Goal: Task Accomplishment & Management: Contribute content

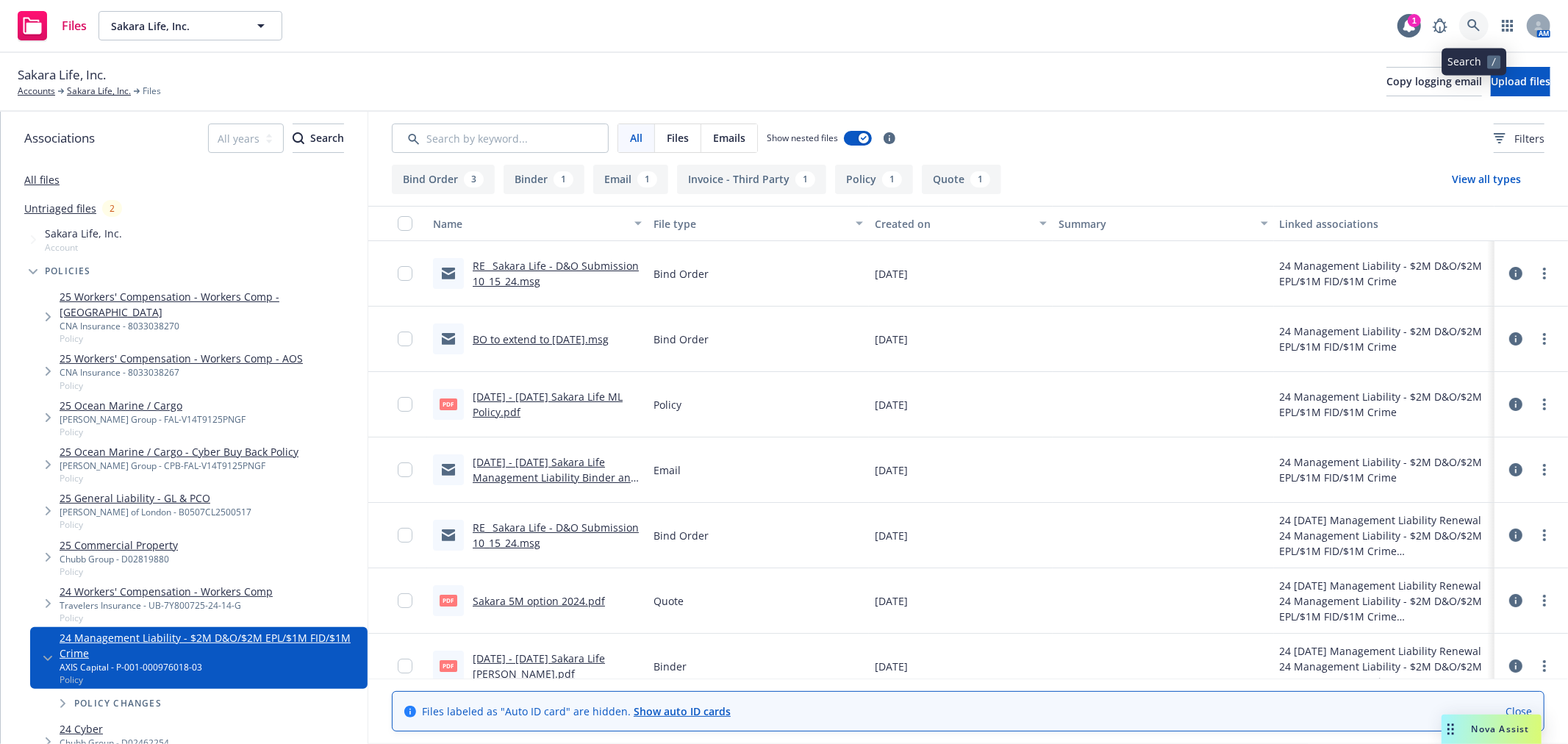
click at [1469, 27] on icon at bounding box center [1474, 26] width 14 height 14
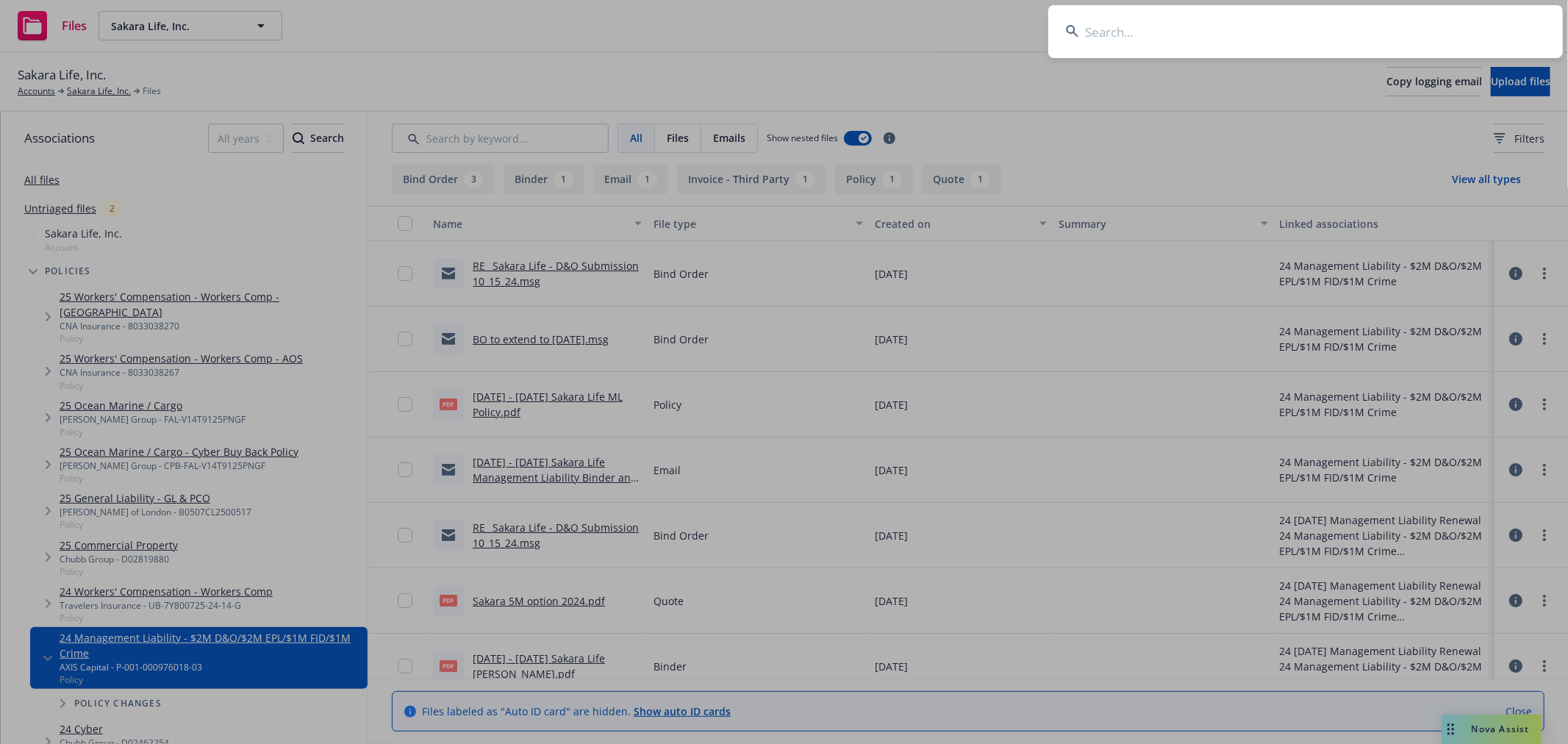
click at [1172, 35] on input at bounding box center [1306, 31] width 515 height 53
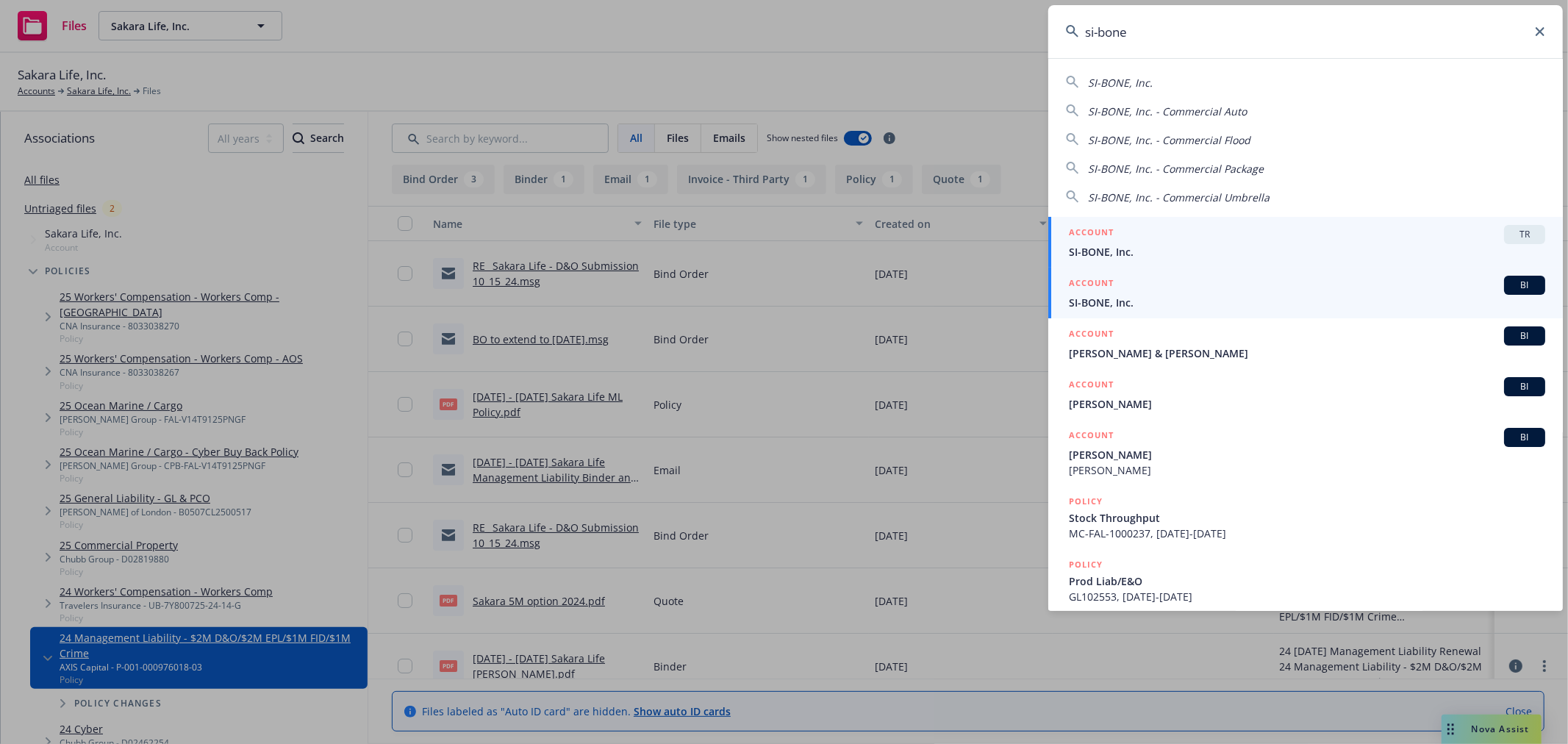
type input "si-bone"
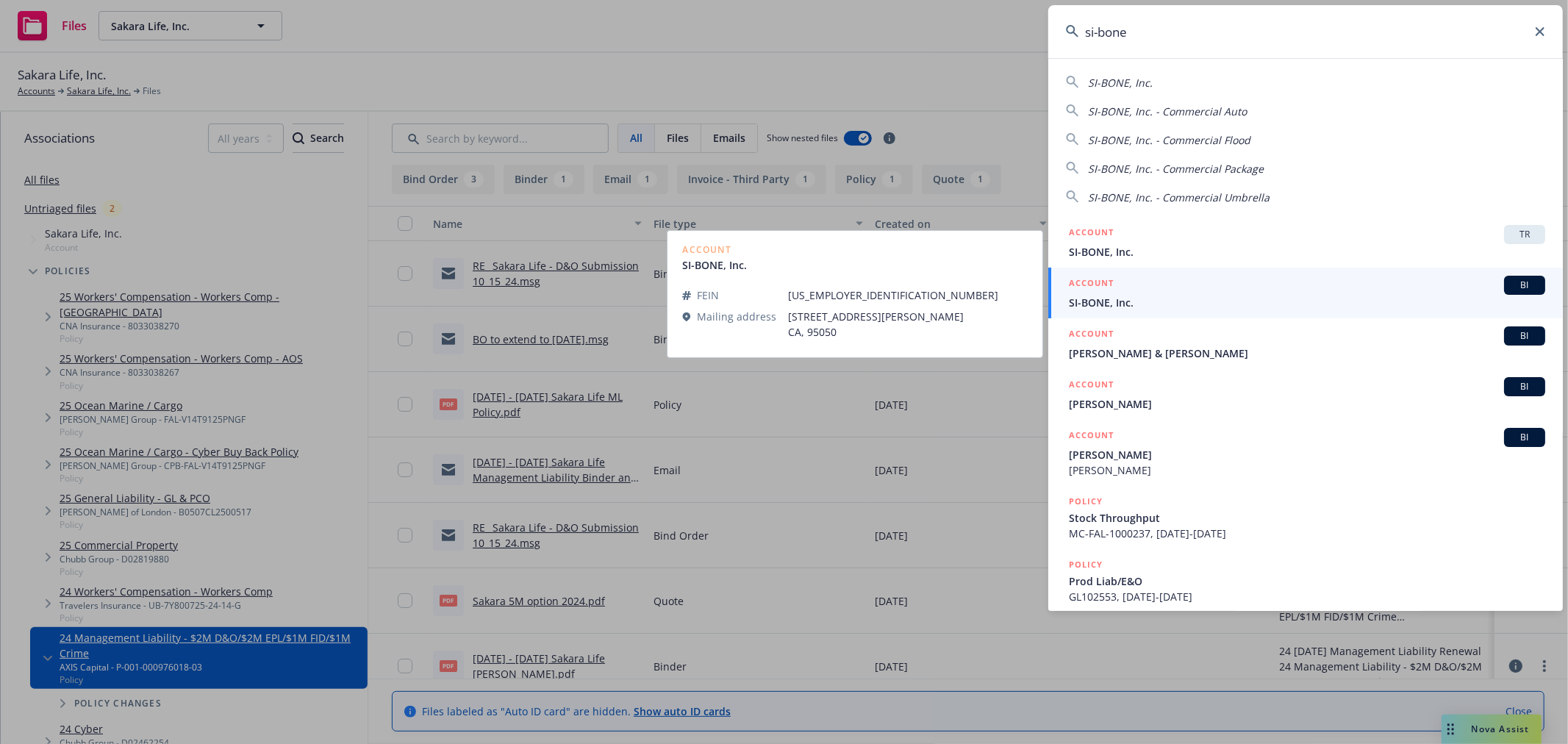
click at [1147, 282] on div "ACCOUNT BI" at bounding box center [1307, 286] width 477 height 19
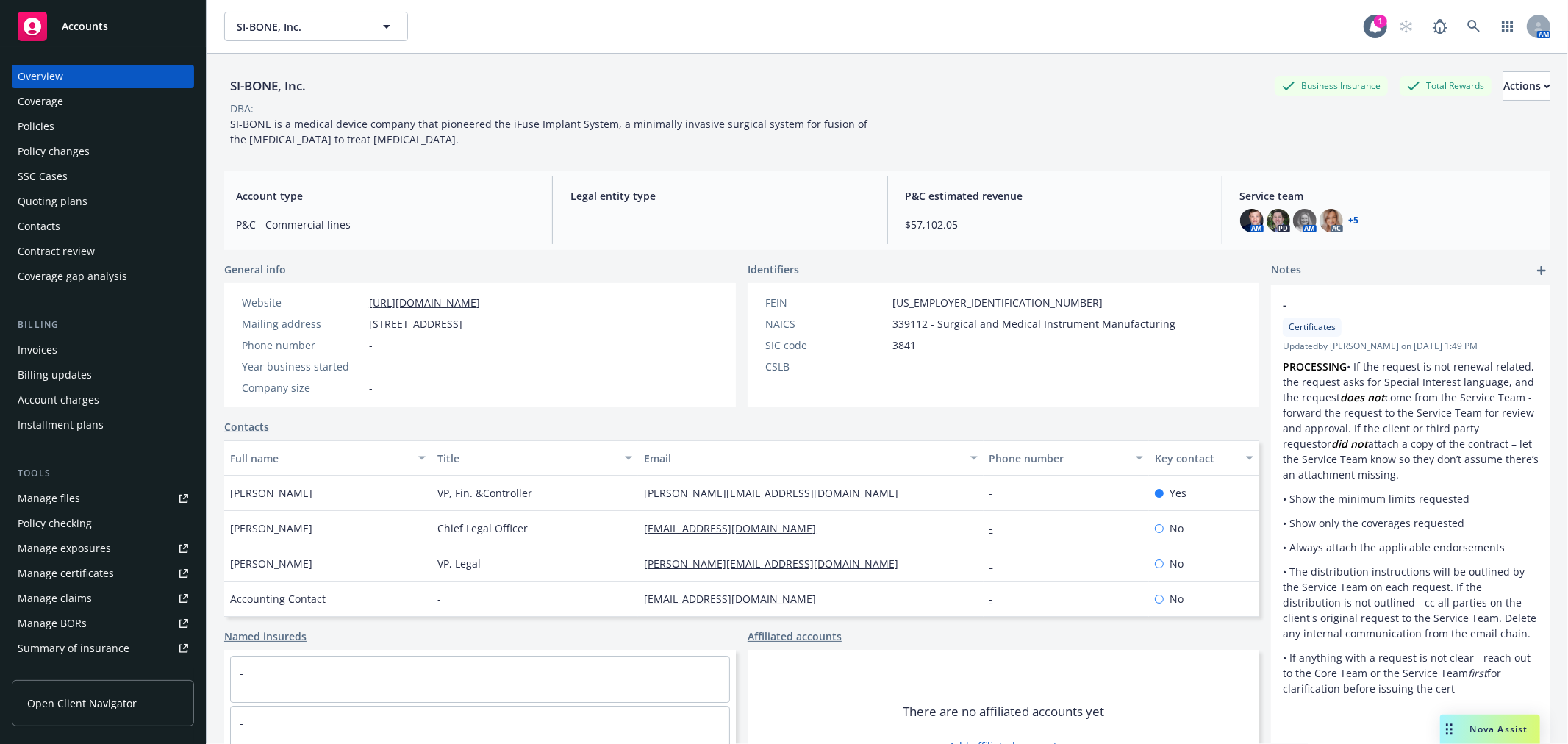
click at [74, 201] on div "Quoting plans" at bounding box center [52, 201] width 70 height 23
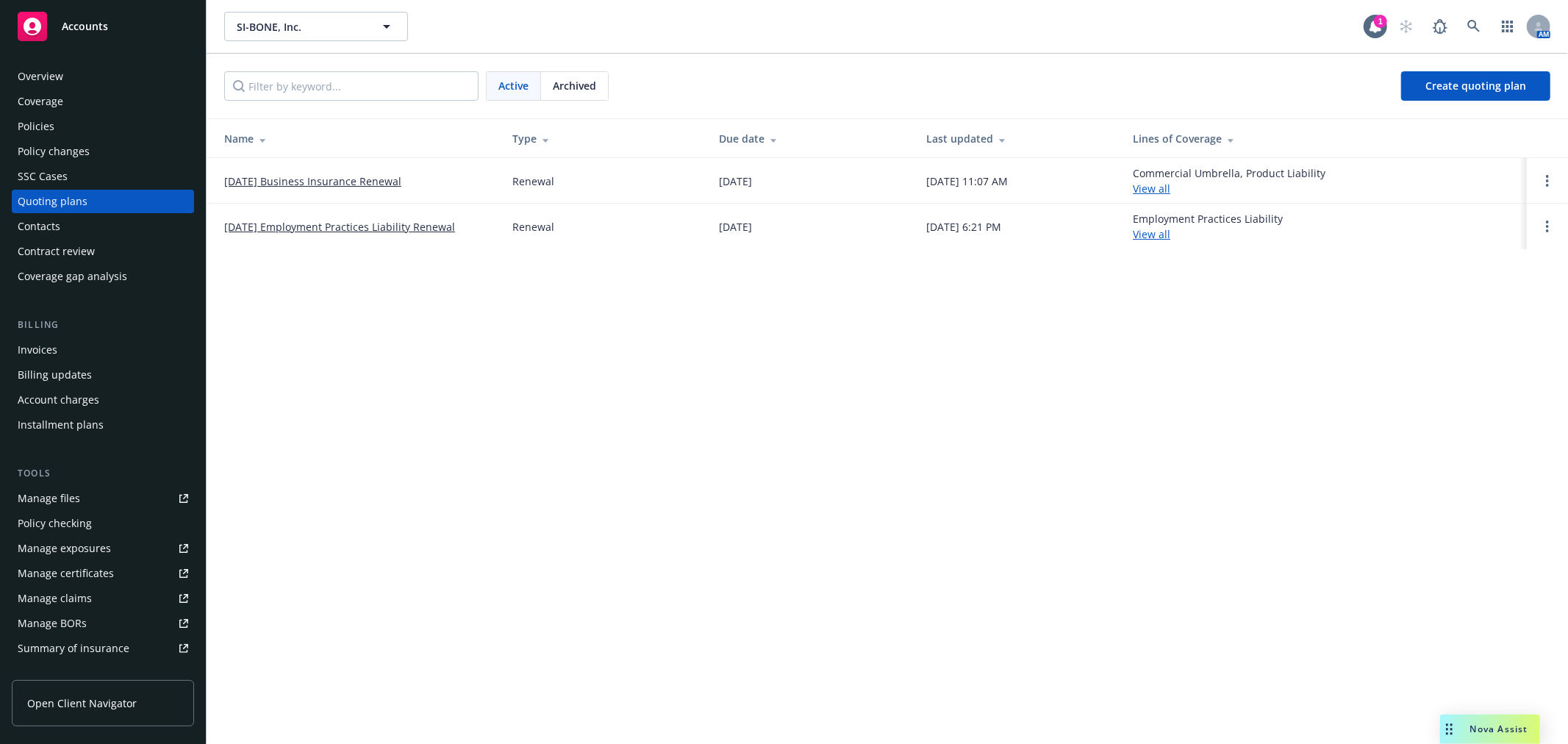
click at [397, 224] on link "[DATE] Employment Practices Liability Renewal" at bounding box center [339, 226] width 231 height 15
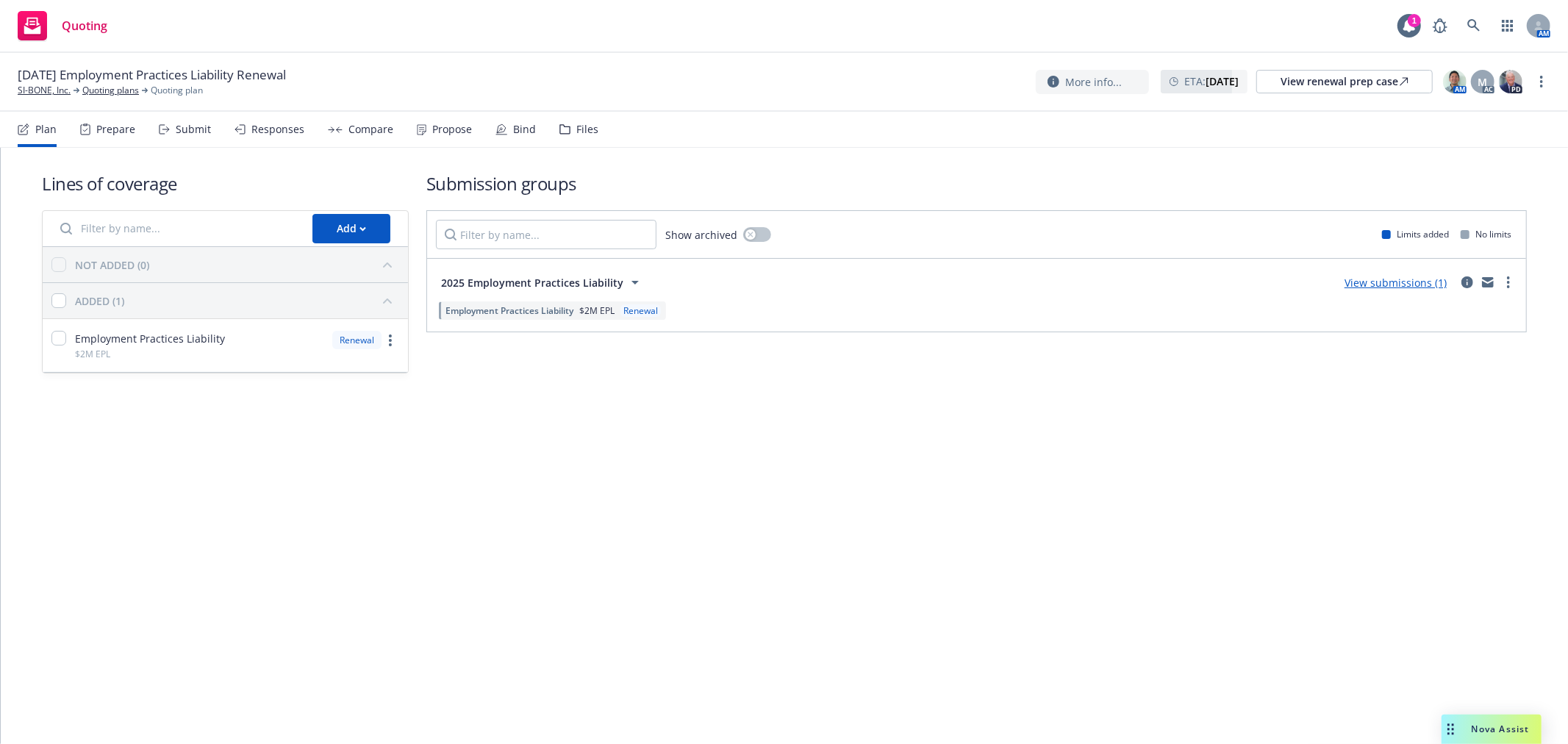
click at [579, 130] on div "Files" at bounding box center [588, 129] width 22 height 12
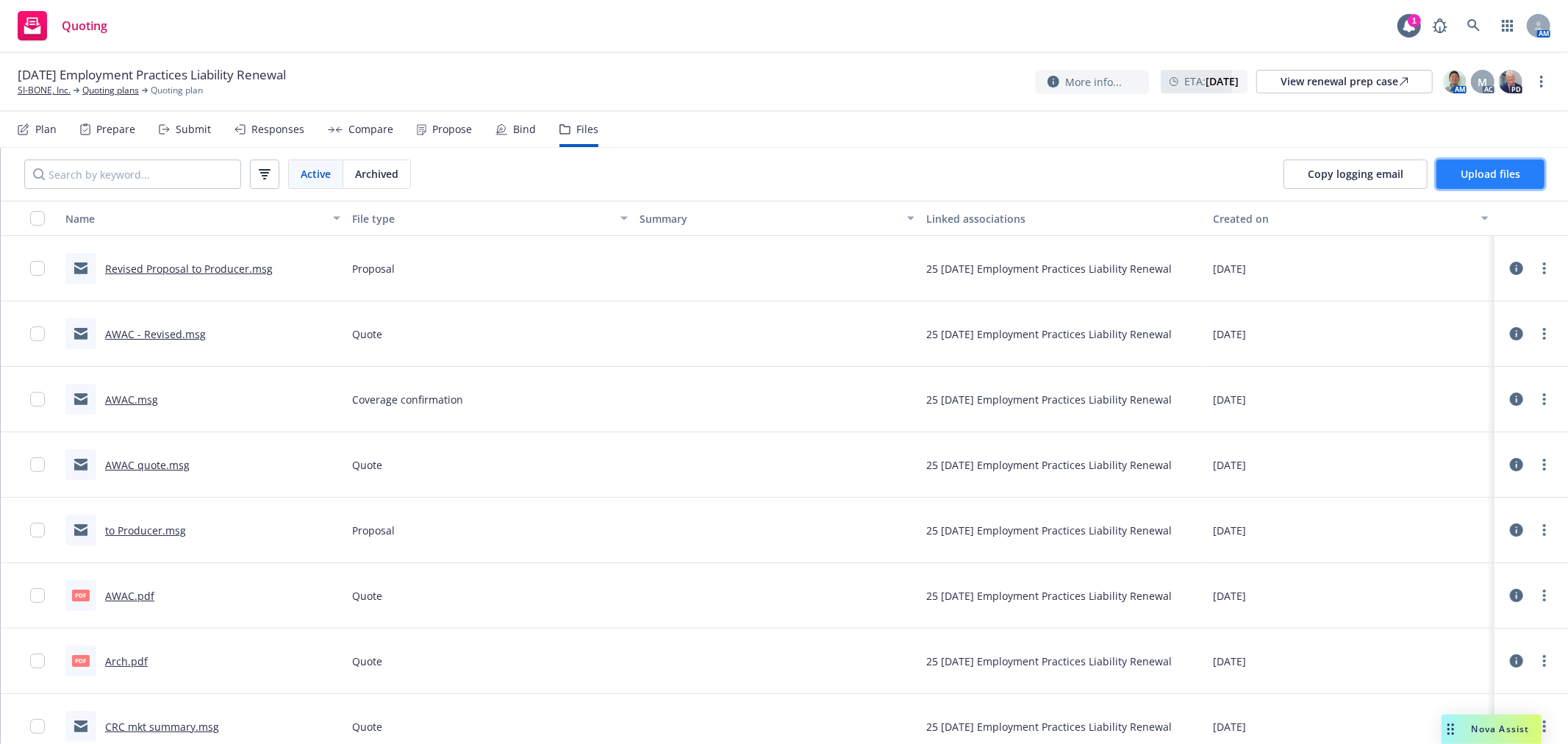
click at [1478, 167] on span "Upload files" at bounding box center [1490, 174] width 59 height 14
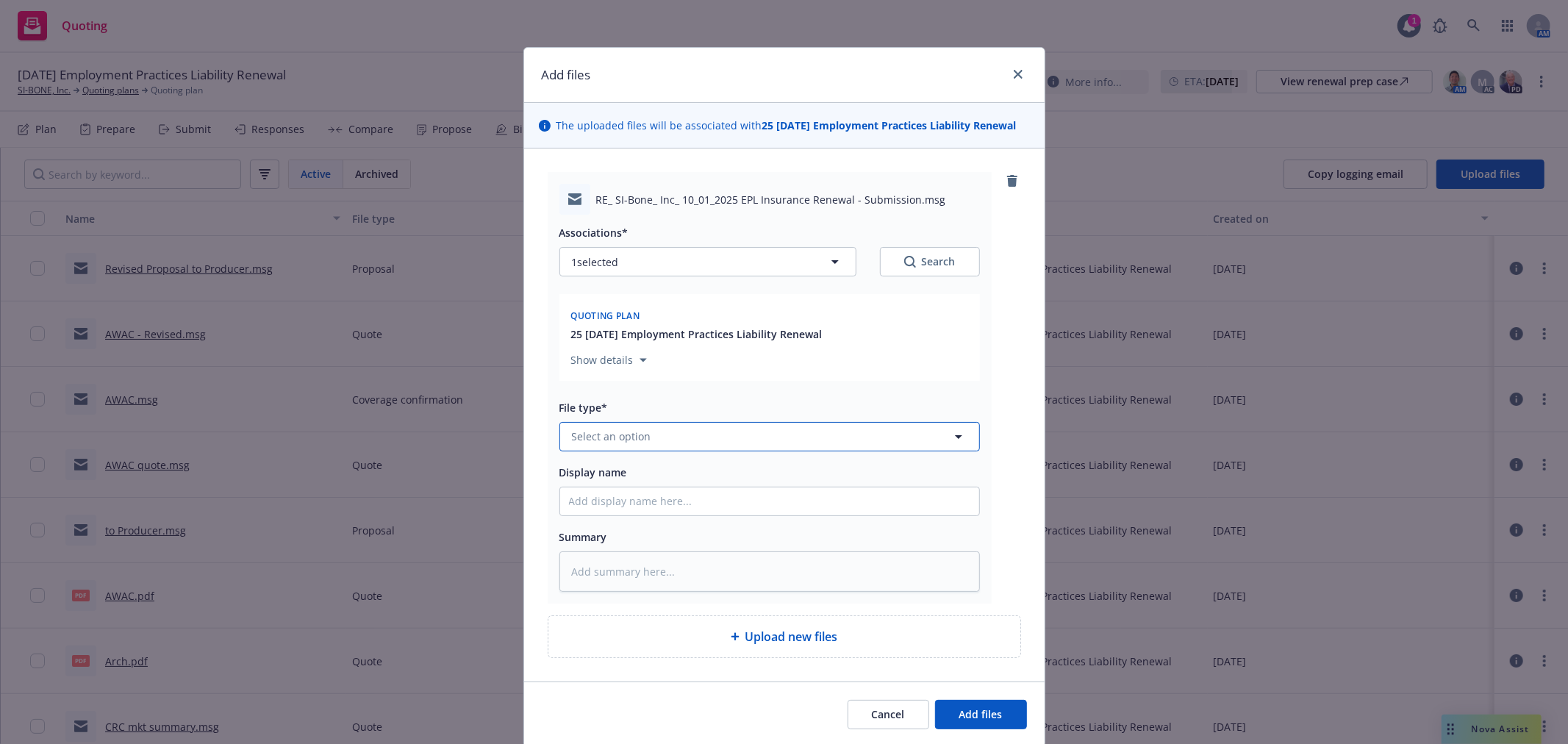
click at [717, 436] on button "Select an option" at bounding box center [770, 437] width 421 height 30
type input "Quote"
click at [702, 368] on div "Quote" at bounding box center [770, 357] width 401 height 22
click at [649, 498] on input "Display name" at bounding box center [770, 502] width 419 height 28
type textarea "x"
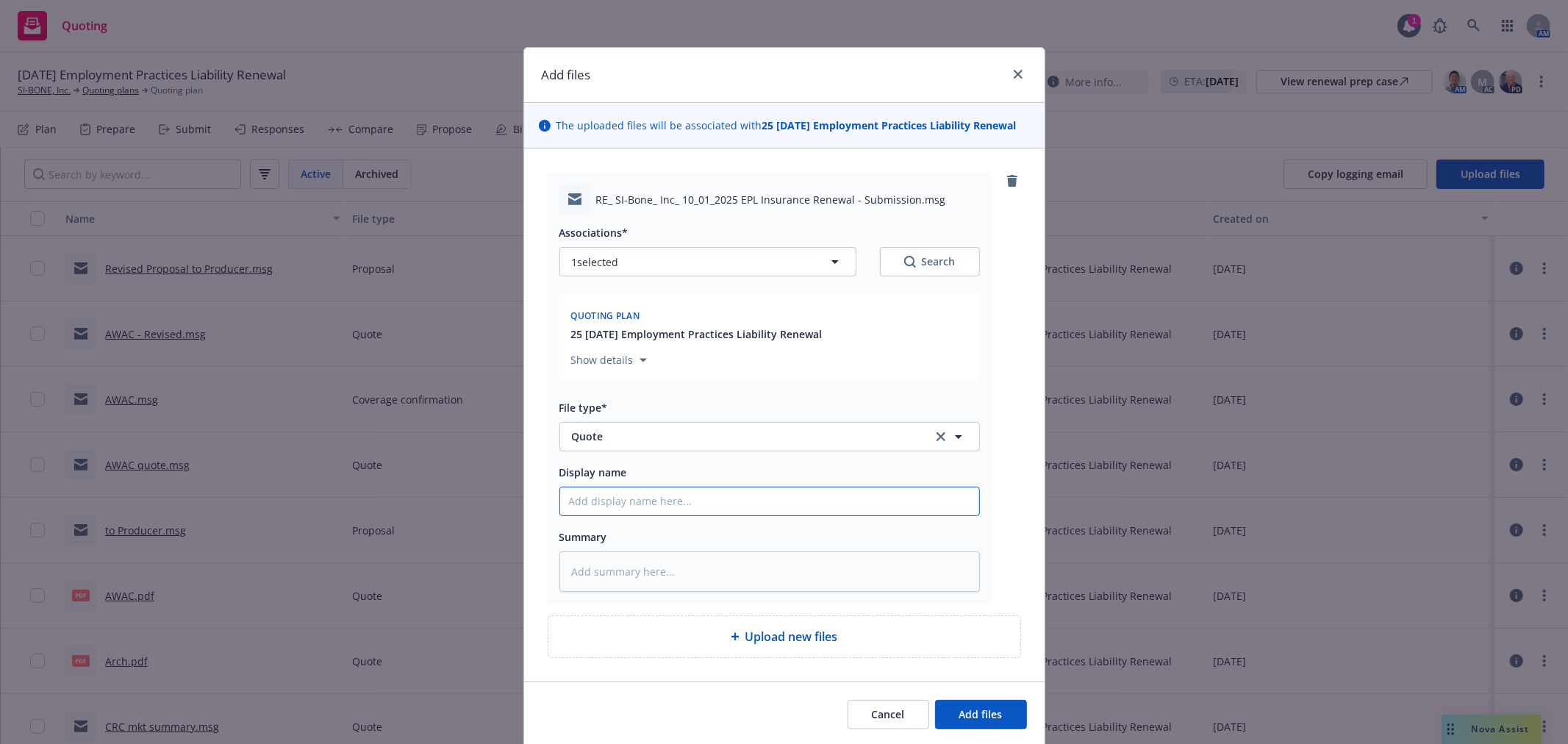
type input "A"
type textarea "x"
type input "AW"
type textarea "x"
type input "AWA"
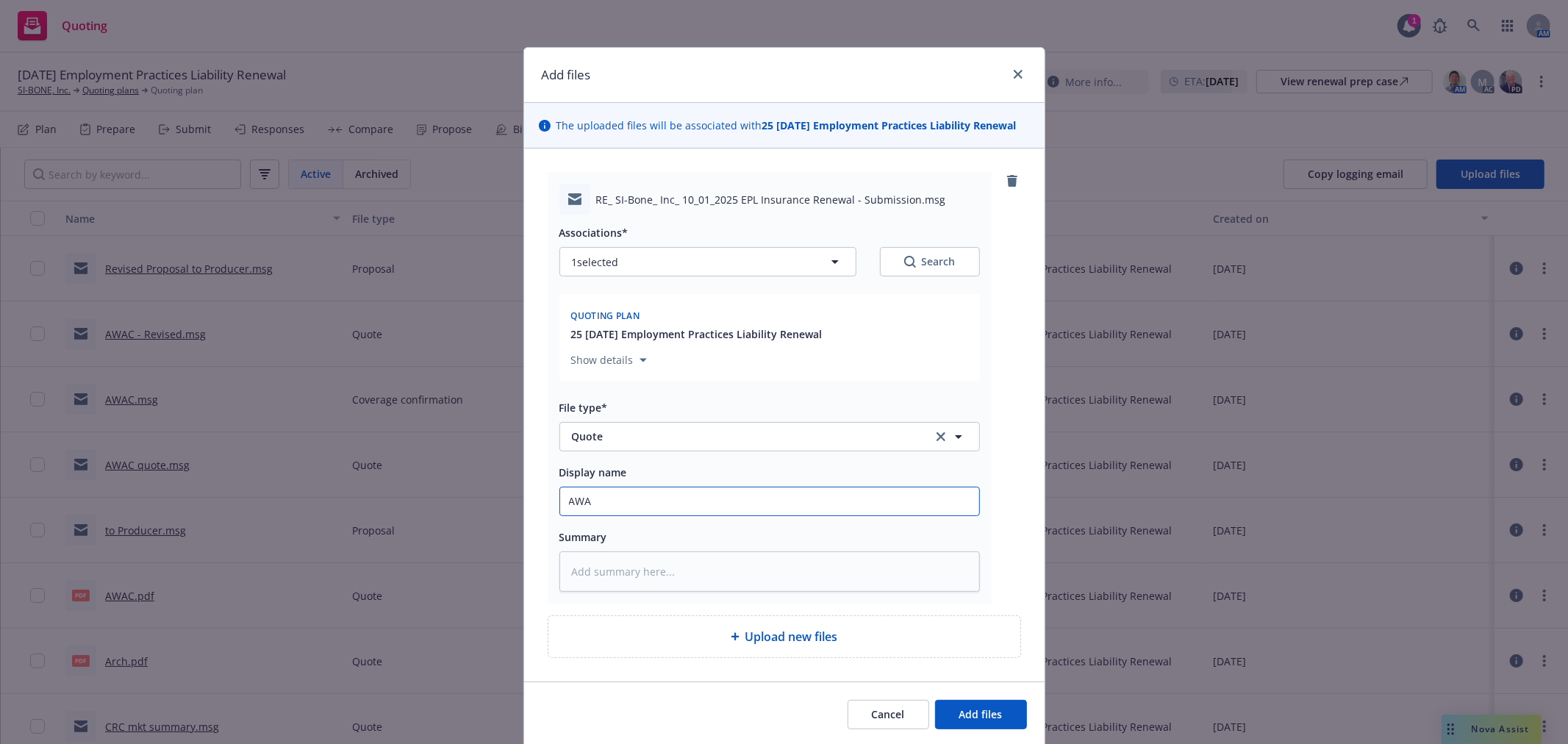
type textarea "x"
type input "AWAC"
type textarea "x"
type input "AWAC"
type textarea "x"
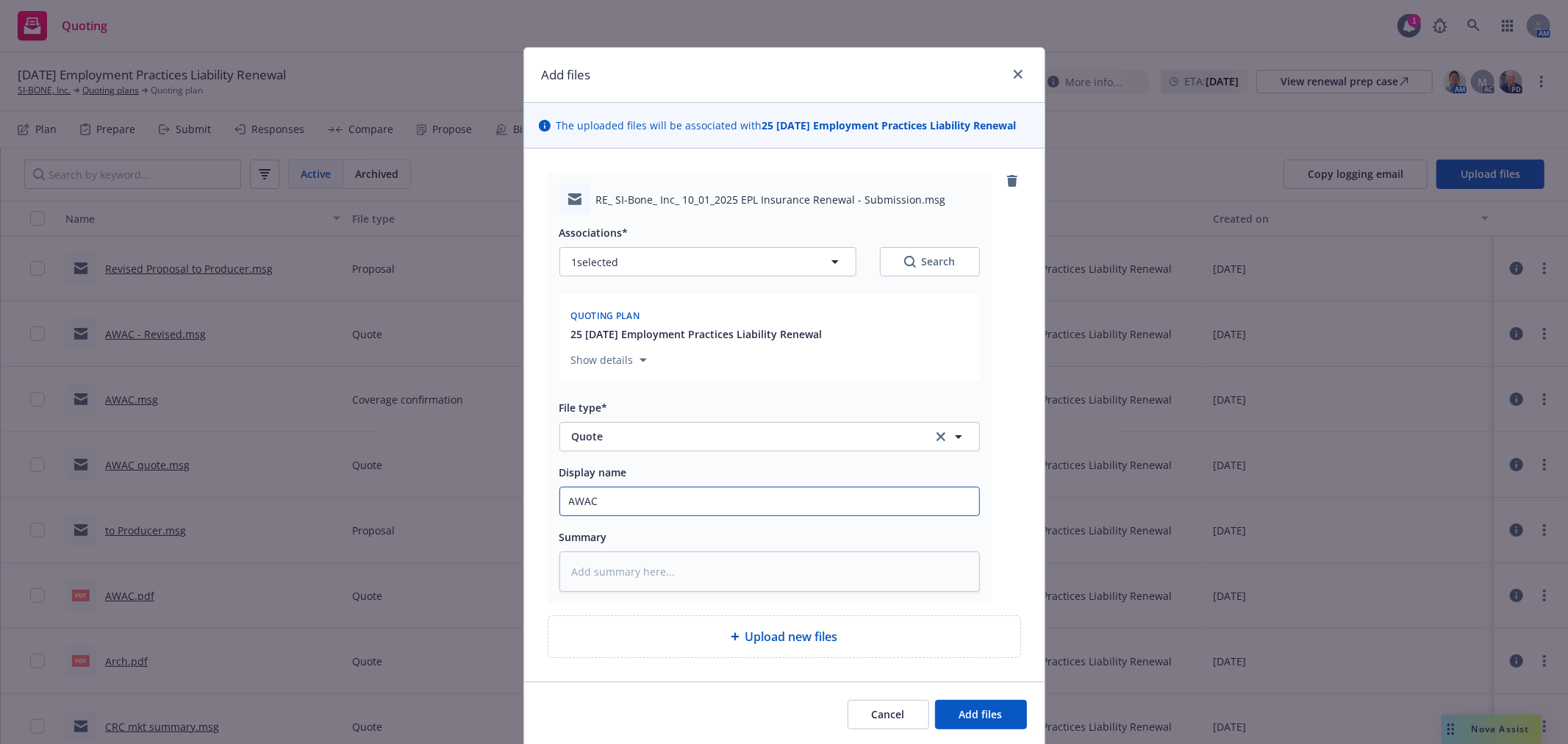
type input "AWAC r"
type textarea "x"
type input "AWAC re"
type textarea "x"
type input "AWAC rev"
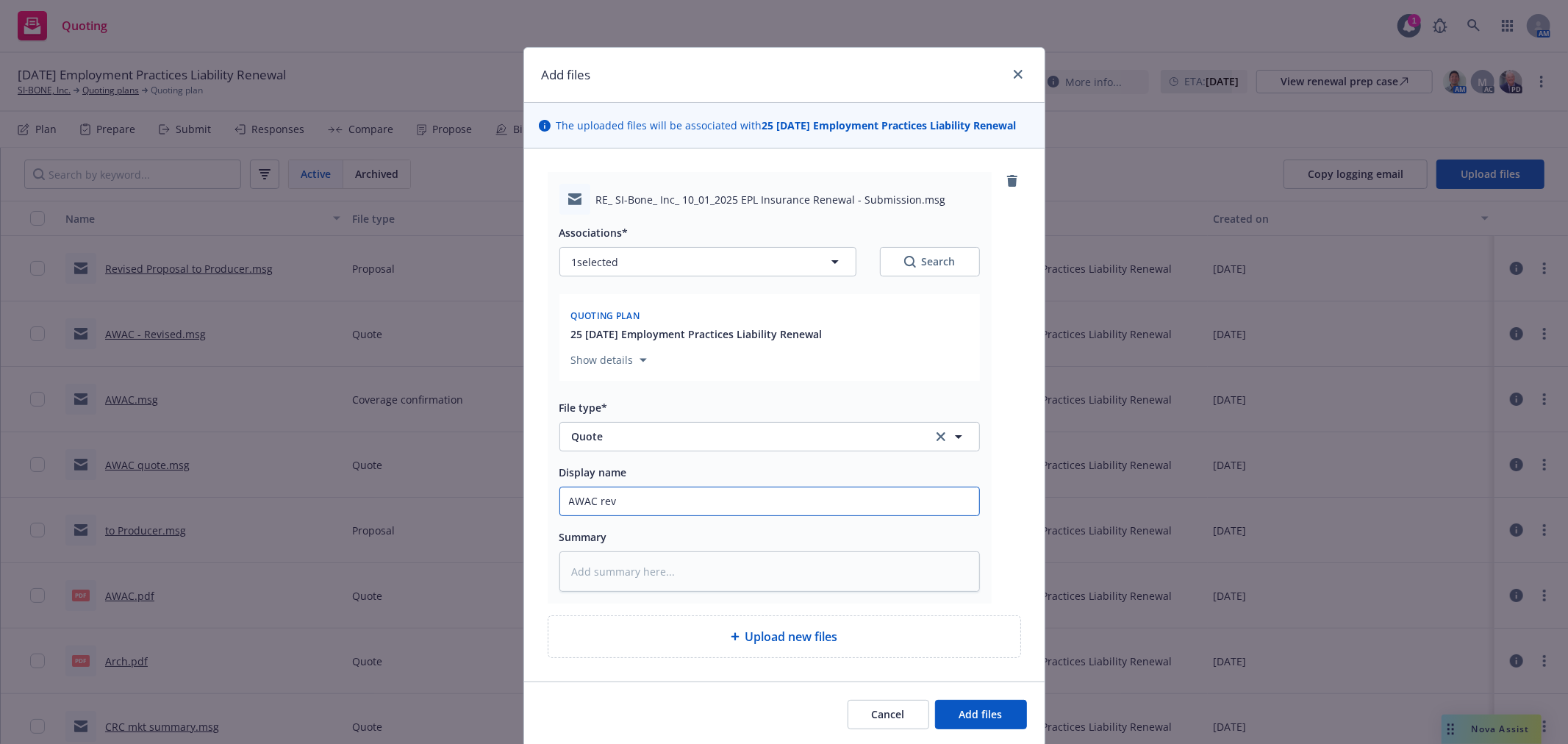
type textarea "x"
type input "AWAC revi"
type textarea "x"
type input "AWAC revis"
type textarea "x"
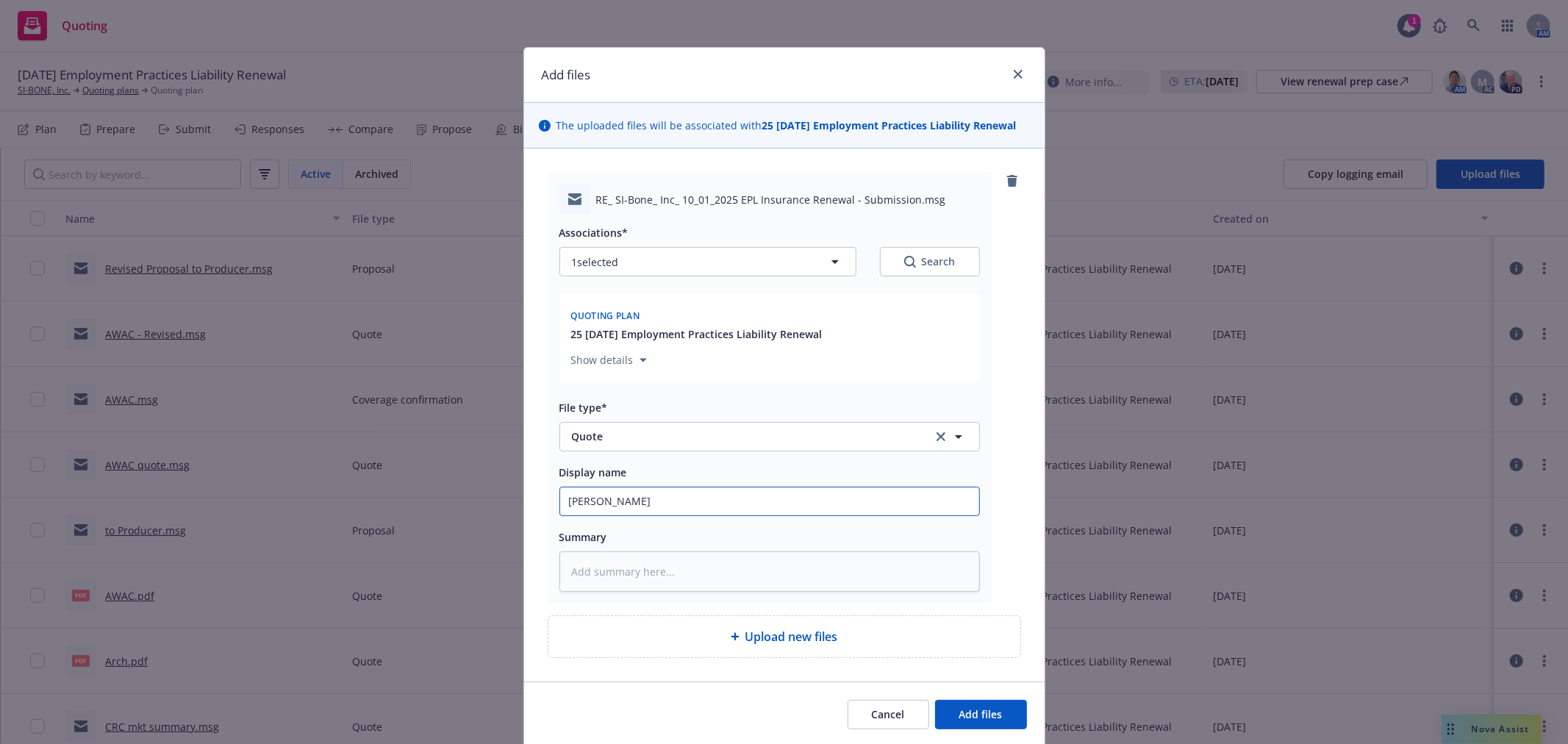
type input "AWAC revise"
type textarea "x"
type input "AWAC revised"
type textarea "x"
type input "AWAC revised"
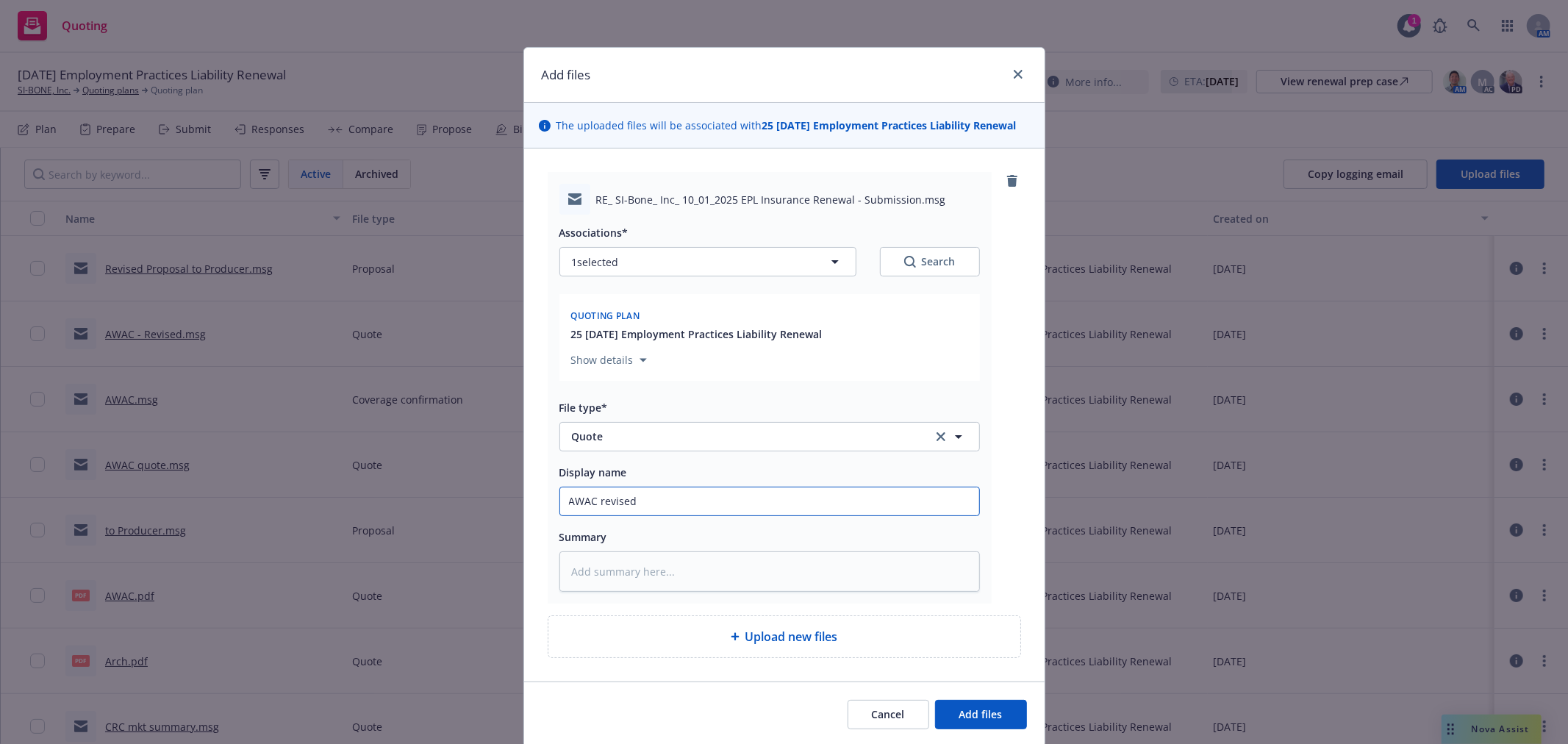
type textarea "x"
type input "AWAC revised w"
type textarea "x"
type input "AWAC revised w/"
type textarea "x"
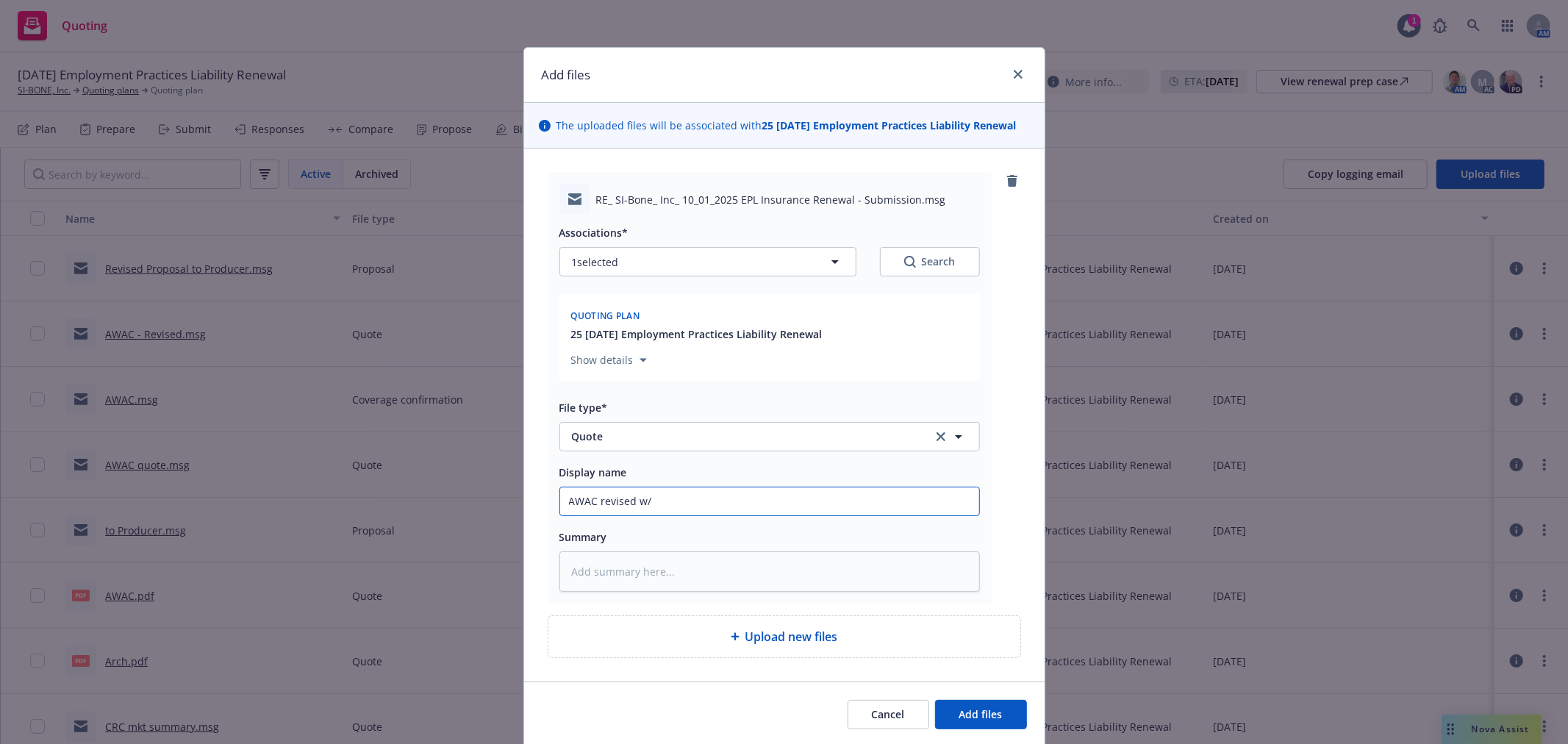
type input "AWAC revised w/"
type textarea "x"
type input "AWAC revised w/ $"
type textarea "x"
type input "AWAC revised w/ $5"
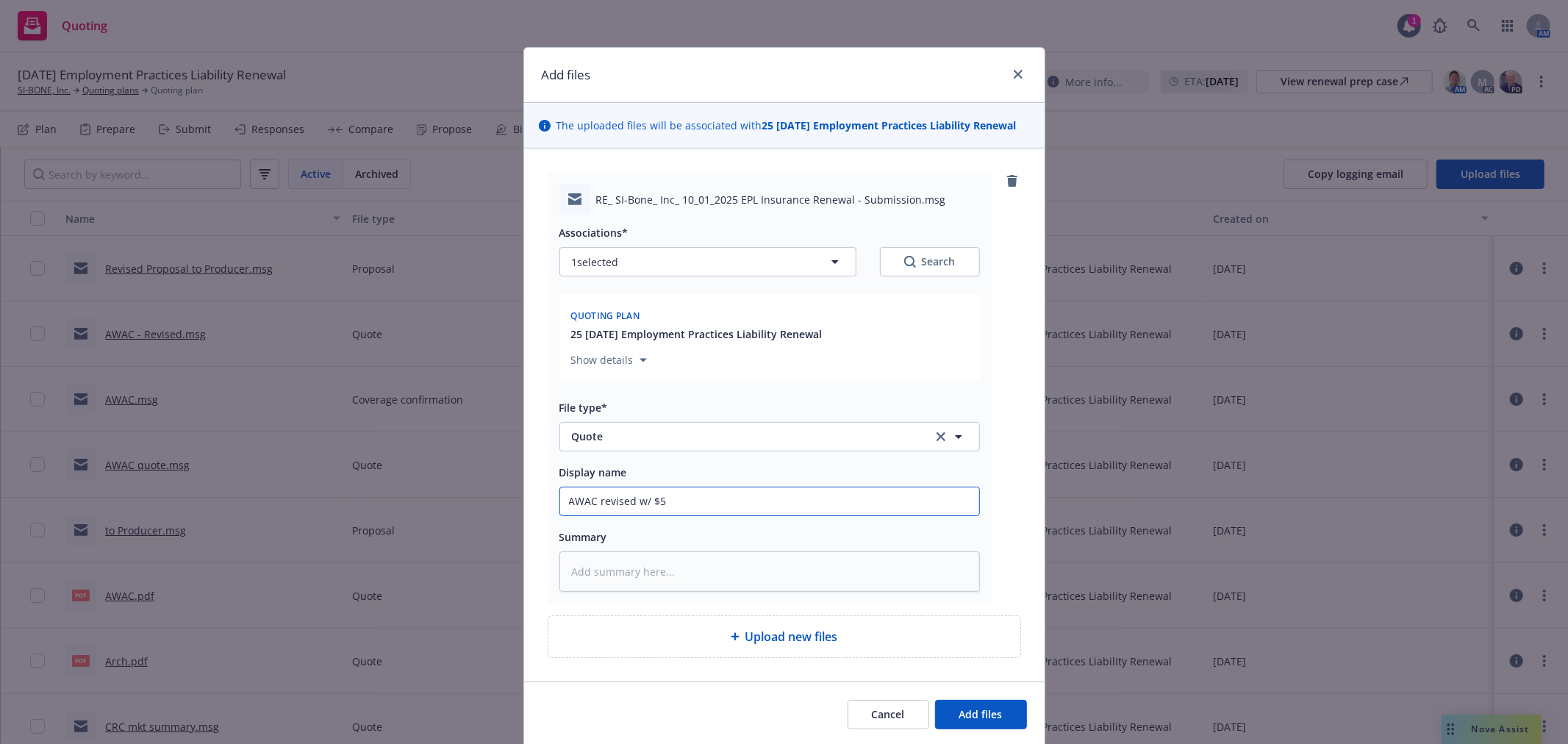
type textarea "x"
type input "AWAC revised w/ $50"
type textarea "x"
type input "AWAC revised w/ $50K"
type textarea "x"
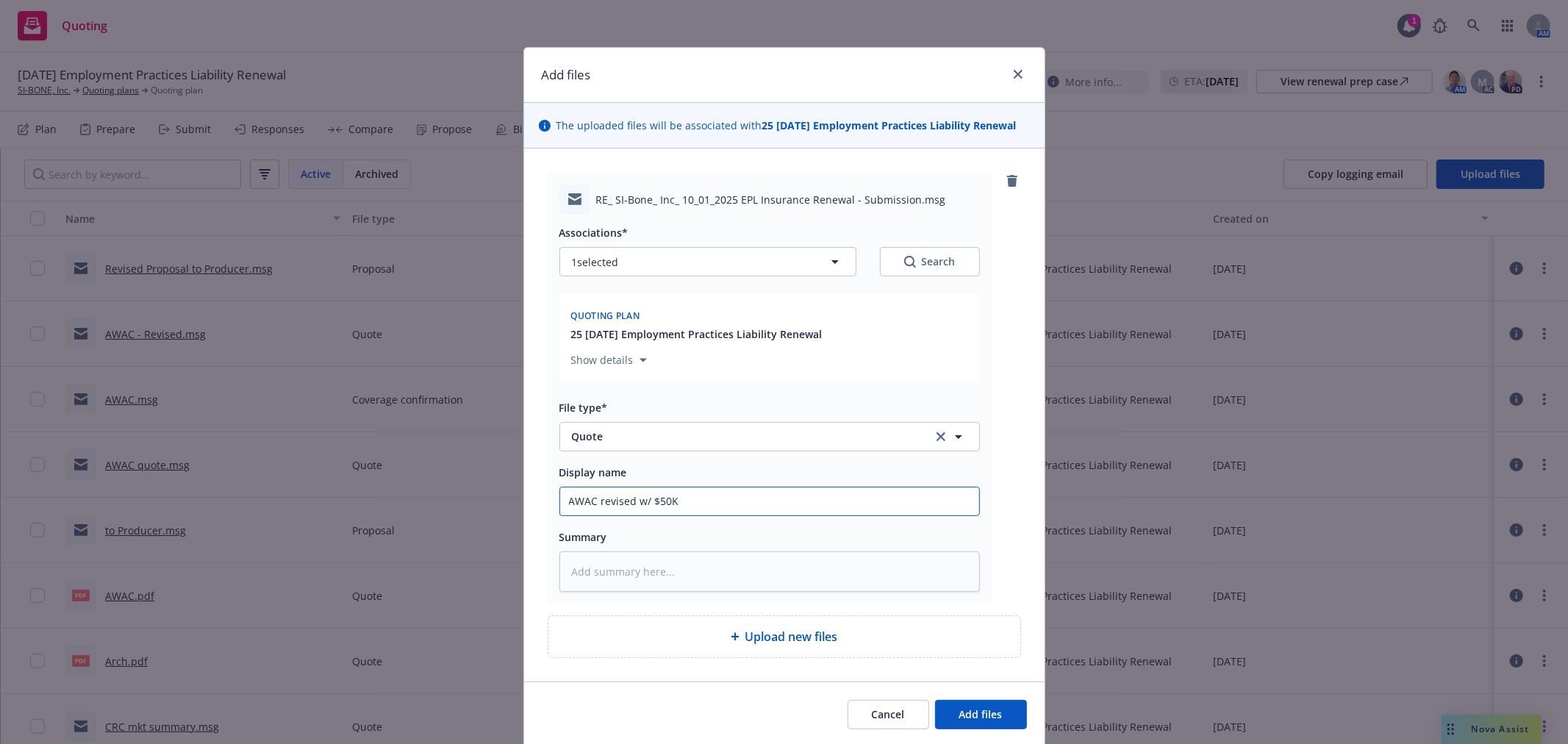
type input "AWAC revised w/ $50K"
type textarea "x"
type input "AWAC revised w/ $50K r"
type textarea "x"
type input "AWAC revised w/ $50K re"
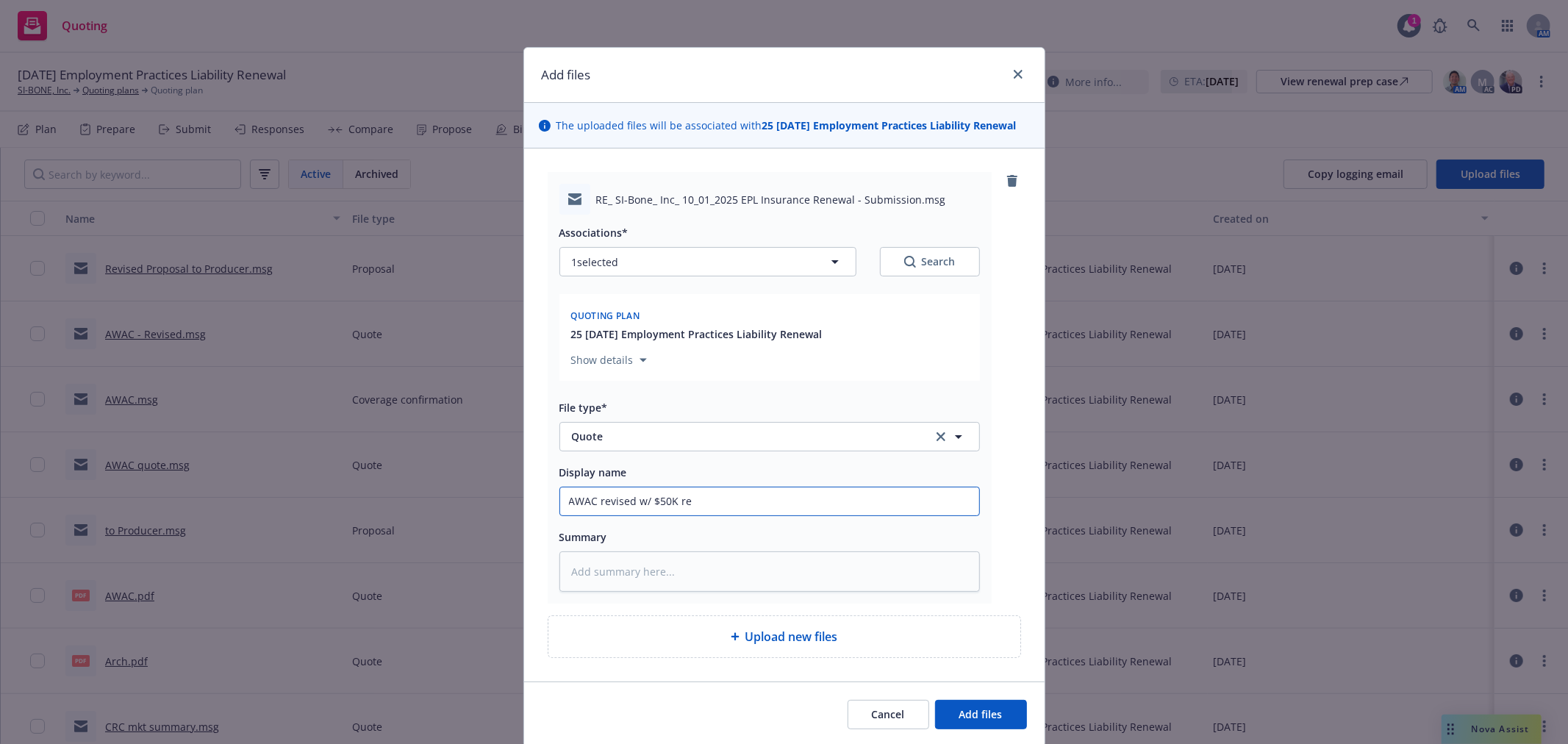
type textarea "x"
type input "AWAC revised w/ $50K ret"
click at [935, 700] on button "Add files" at bounding box center [980, 714] width 92 height 30
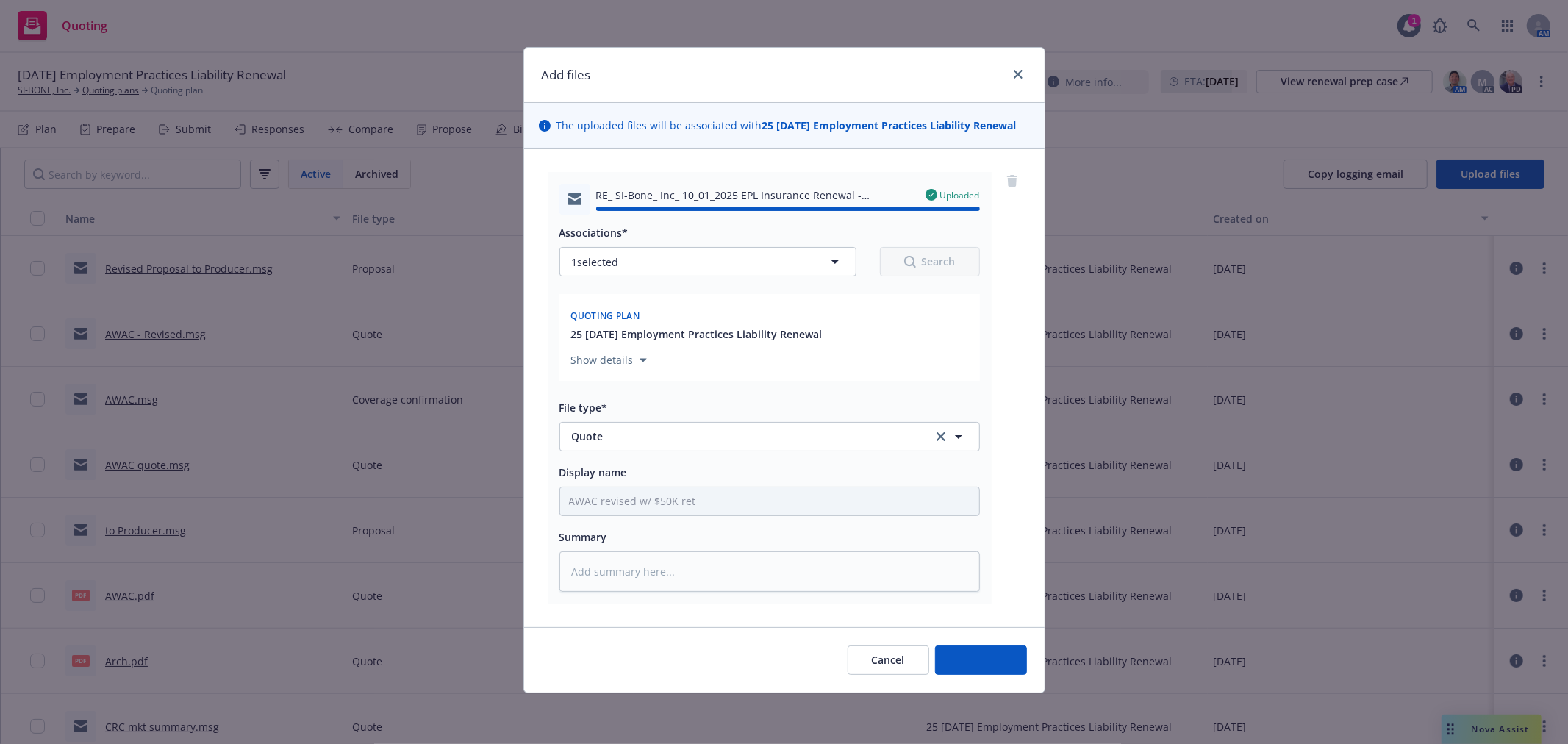
type textarea "x"
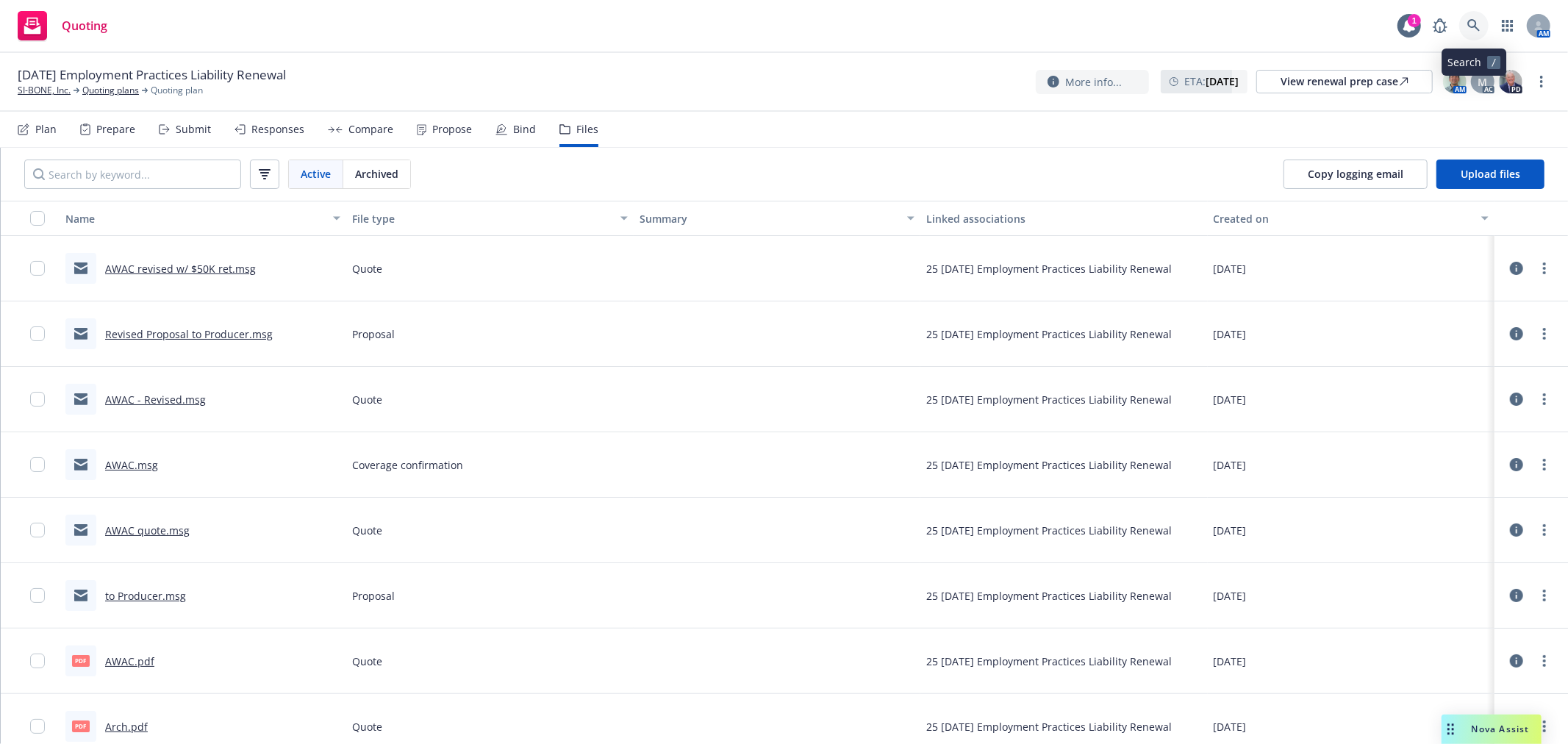
click at [1486, 18] on link at bounding box center [1474, 26] width 30 height 30
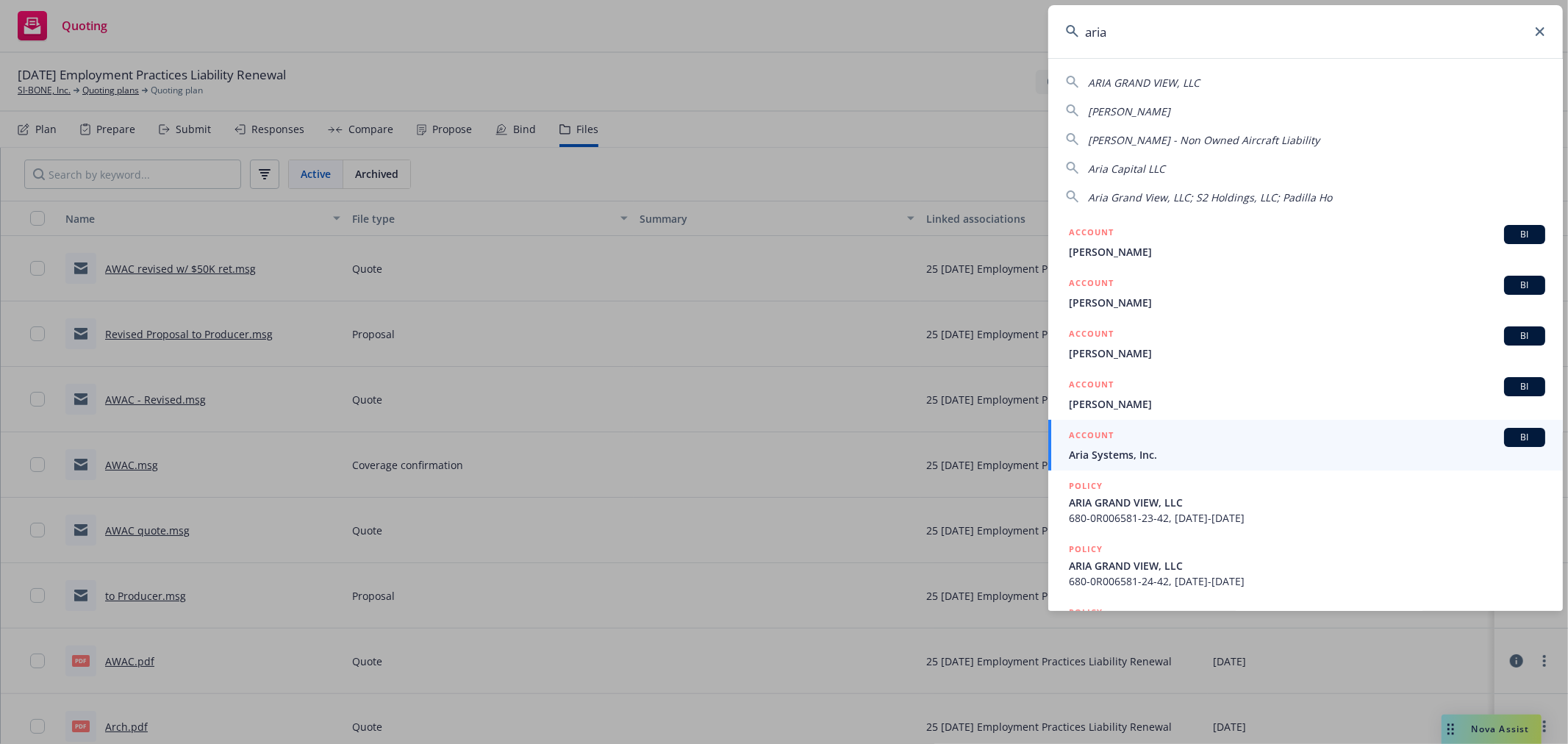
type input "aria"
click at [1135, 462] on span "Aria Systems, Inc." at bounding box center [1307, 454] width 477 height 15
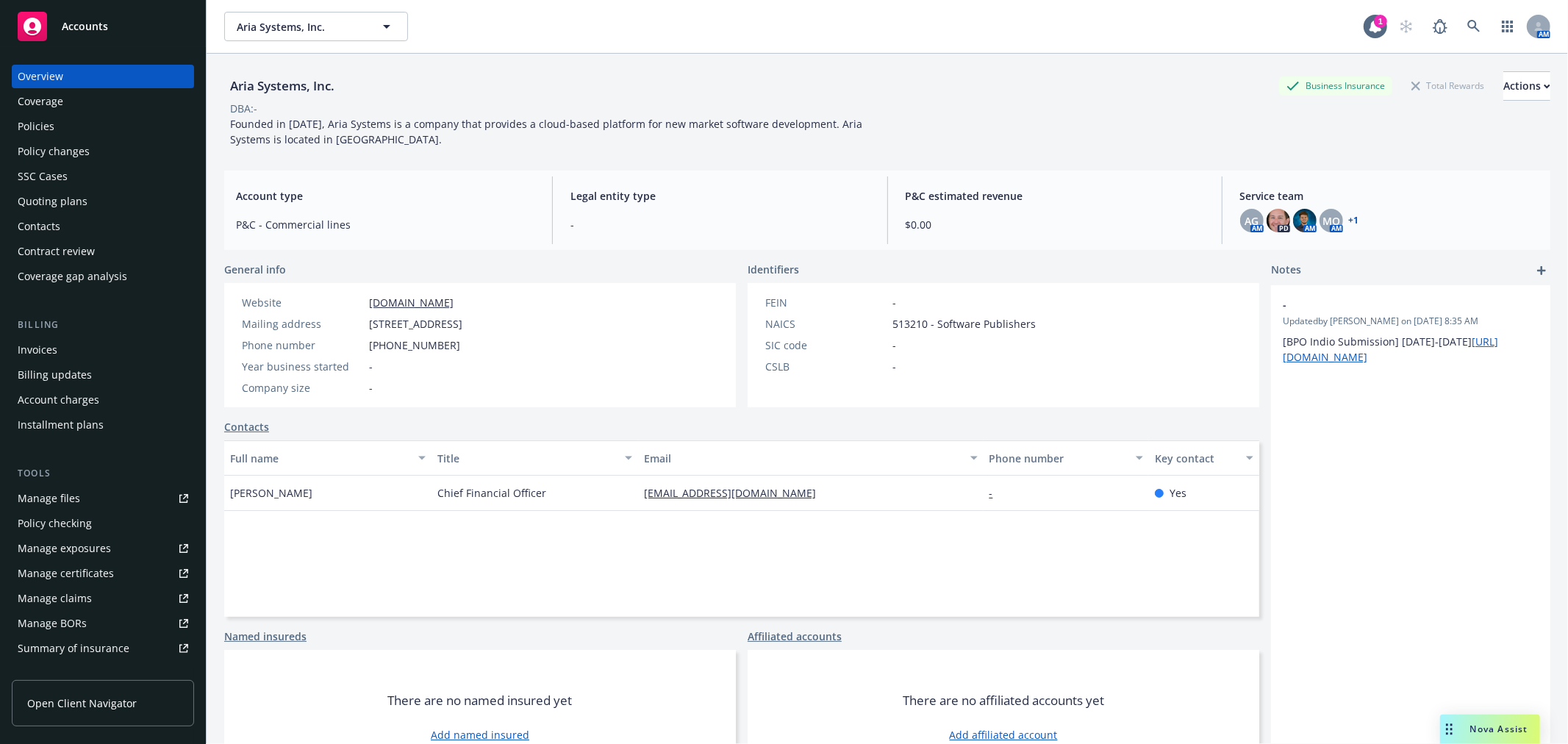
click at [44, 193] on div "Quoting plans" at bounding box center [52, 201] width 70 height 23
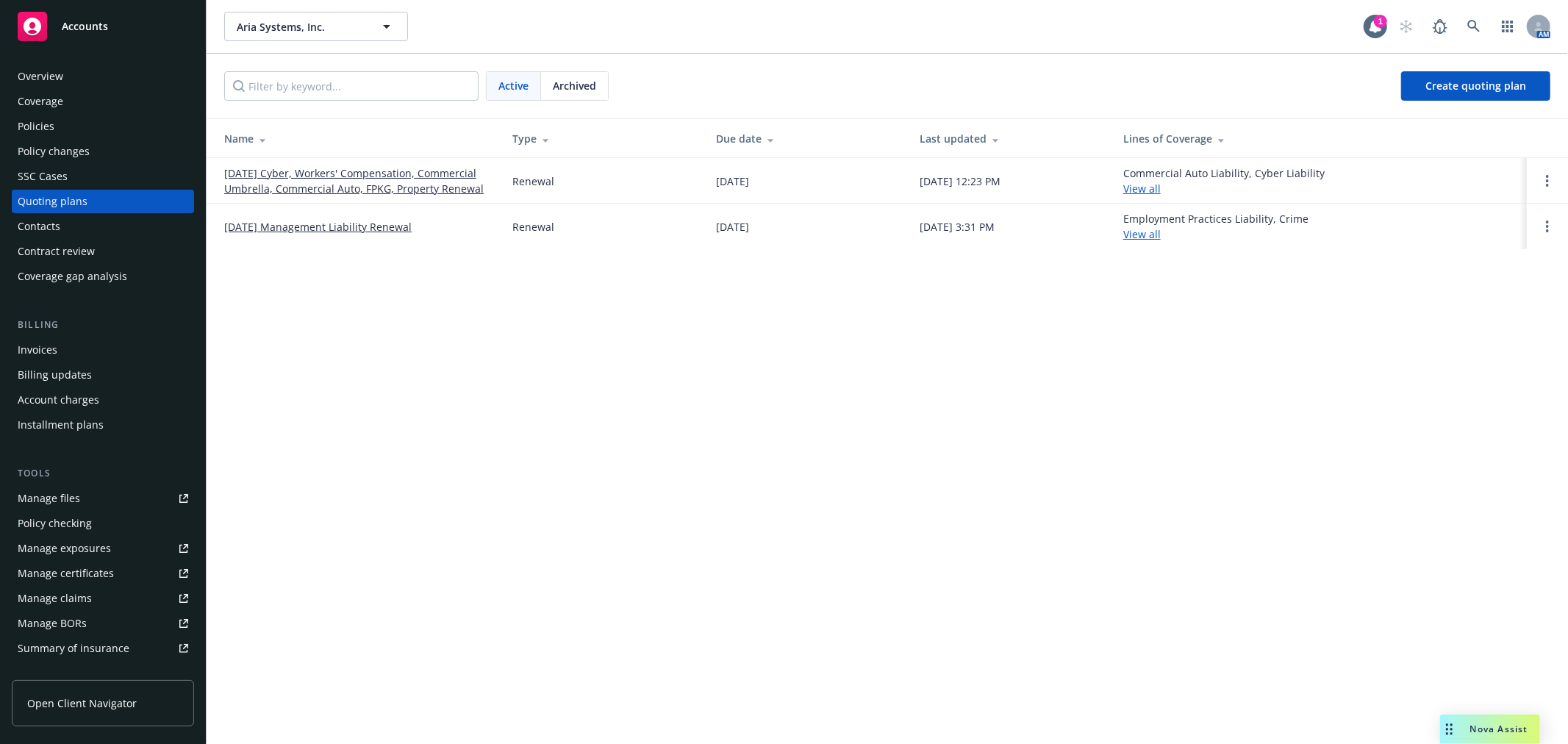
click at [275, 231] on link "10/01/25 Management Liability Renewal" at bounding box center [317, 226] width 187 height 15
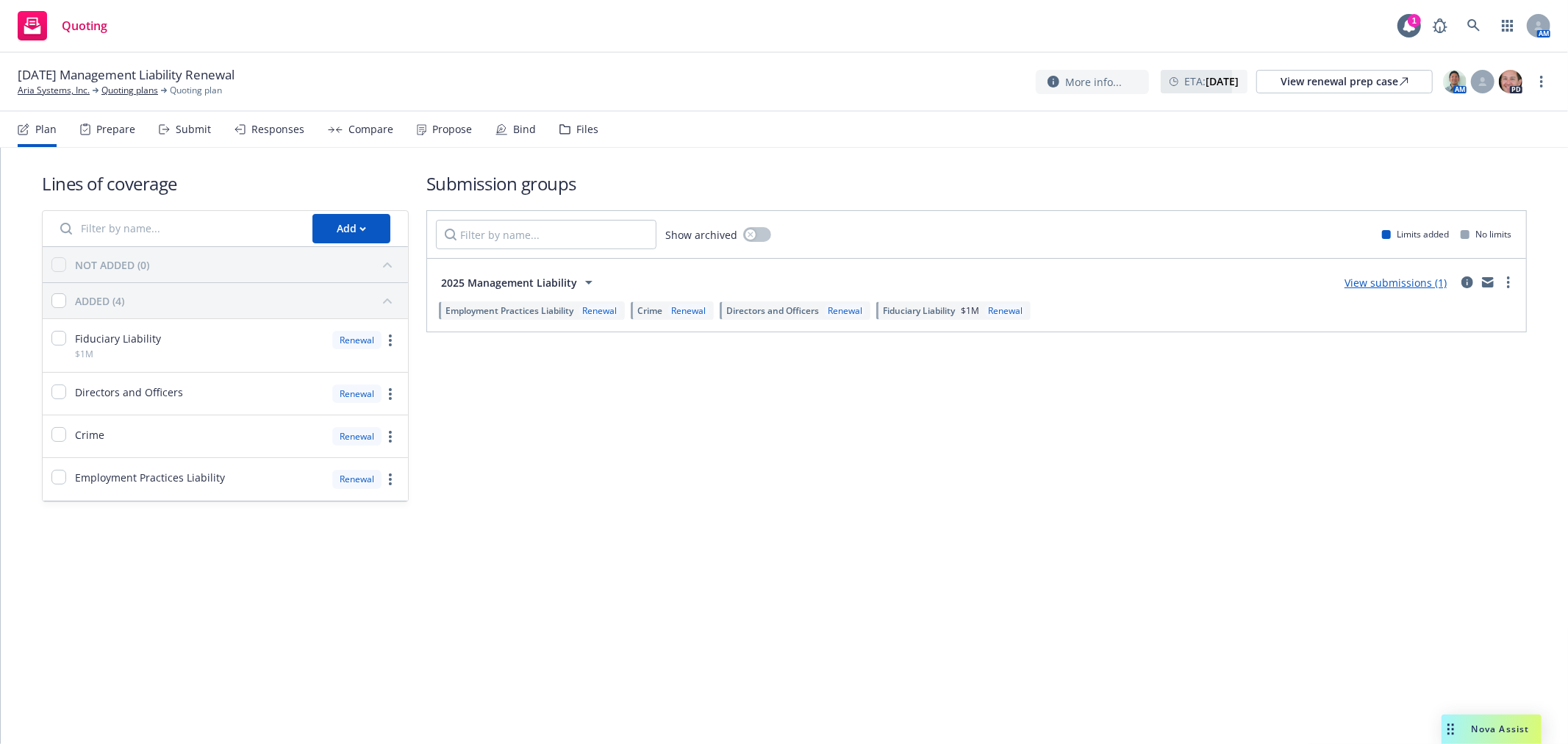
click at [581, 128] on div "Files" at bounding box center [588, 129] width 22 height 12
